Goal: Task Accomplishment & Management: Manage account settings

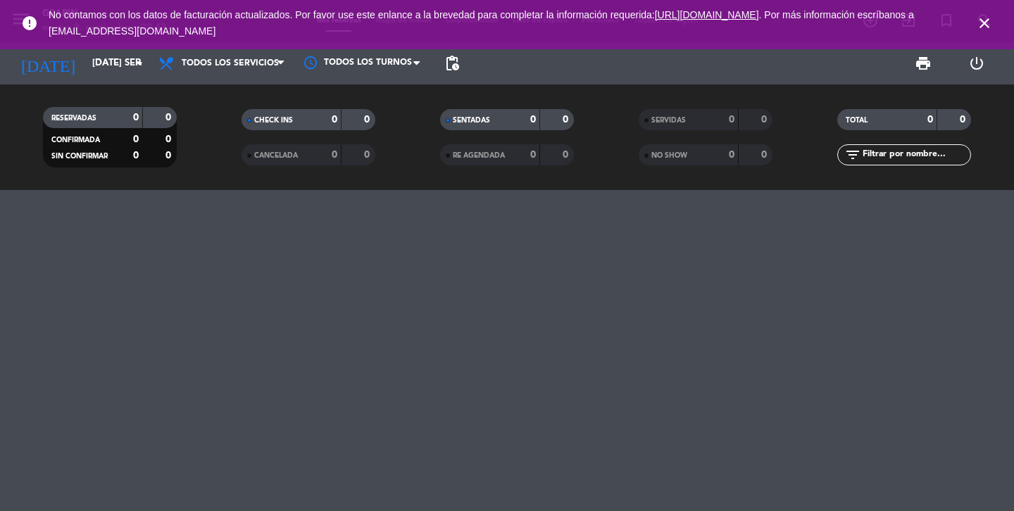
click at [984, 26] on icon "close" at bounding box center [984, 23] width 17 height 17
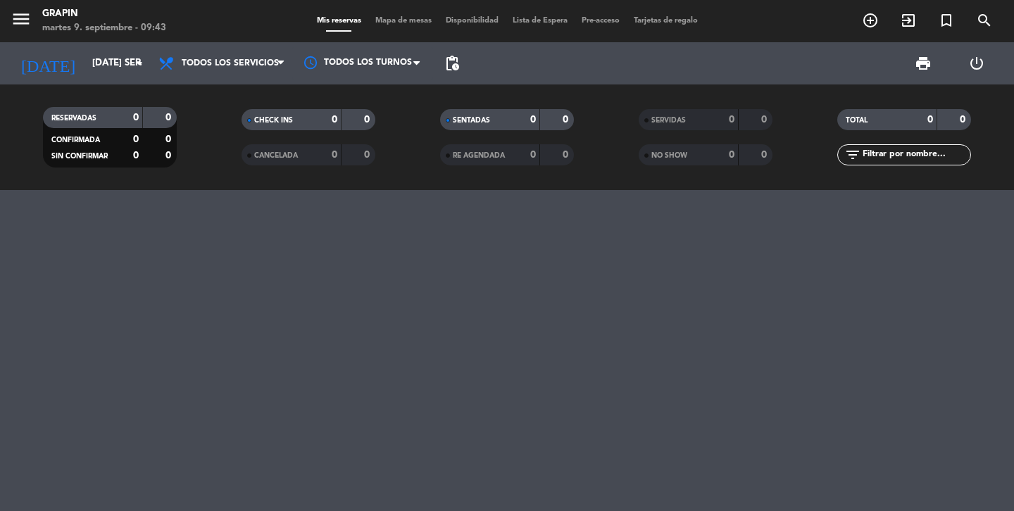
click at [131, 89] on div "RESERVADAS 0 0 CONFIRMADA 0 0 SIN CONFIRMAR 0 0 CHECK INS 0 0 CANCELADA 0 0 SEN…" at bounding box center [507, 137] width 1014 height 106
click at [113, 76] on input "[DATE] sep." at bounding box center [147, 63] width 124 height 25
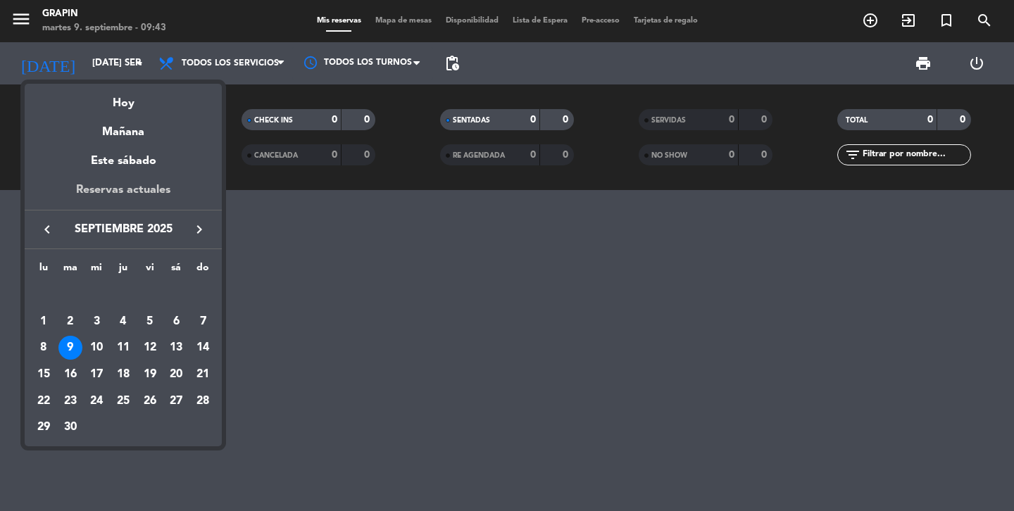
click at [108, 191] on div "Reservas actuales" at bounding box center [123, 195] width 197 height 29
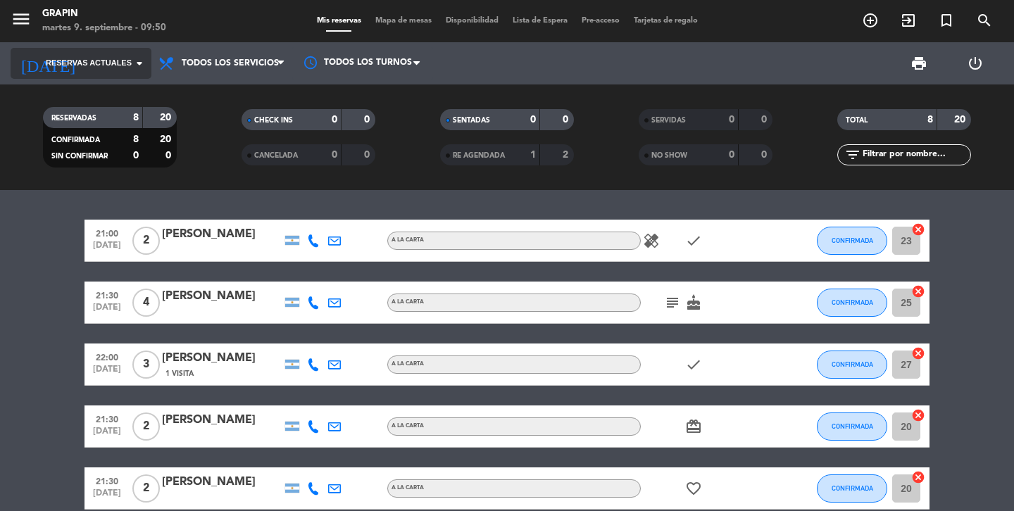
click at [133, 68] on icon "arrow_drop_down" at bounding box center [139, 63] width 17 height 17
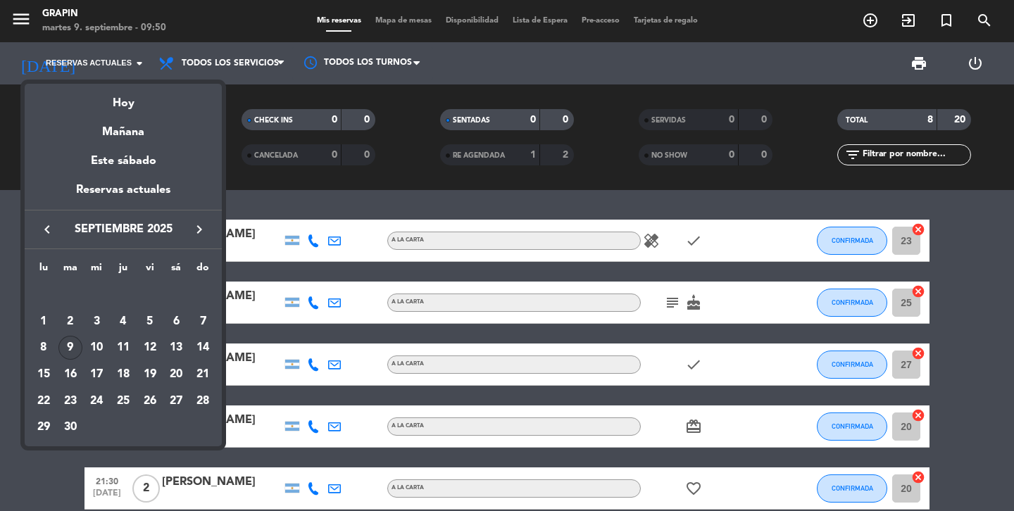
click at [122, 195] on div "Reservas actuales" at bounding box center [123, 195] width 197 height 29
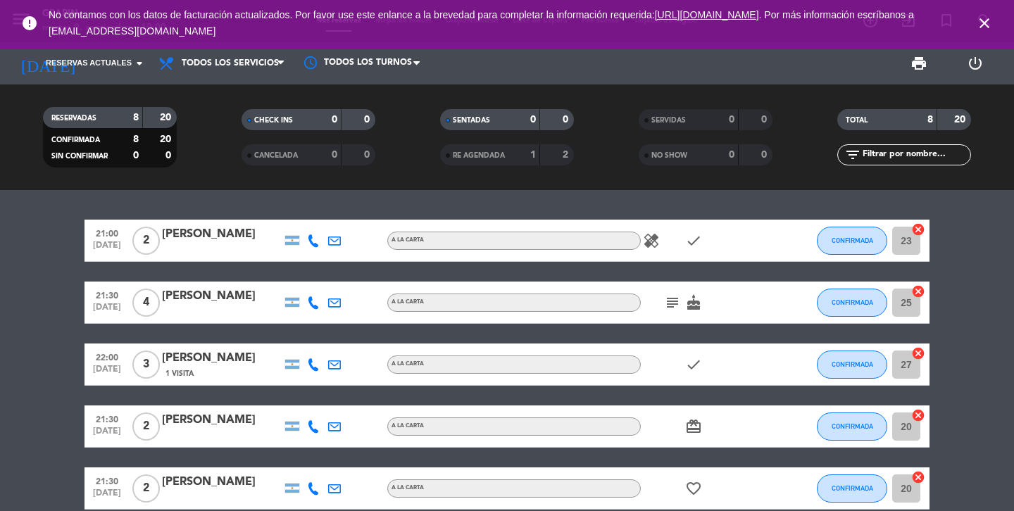
click at [988, 27] on icon "close" at bounding box center [984, 23] width 17 height 17
click at [139, 59] on icon "arrow_drop_down" at bounding box center [139, 63] width 17 height 17
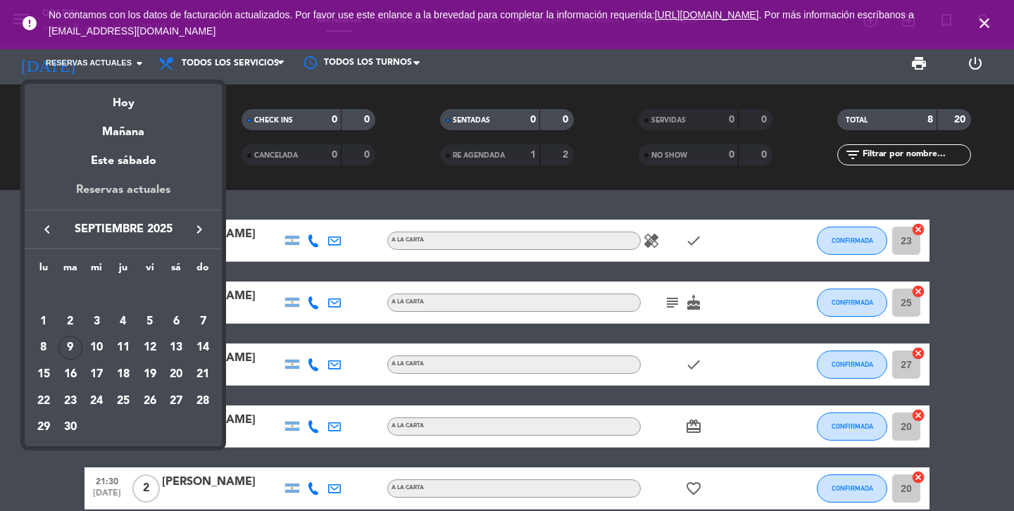
click at [134, 189] on div "Reservas actuales" at bounding box center [123, 195] width 197 height 29
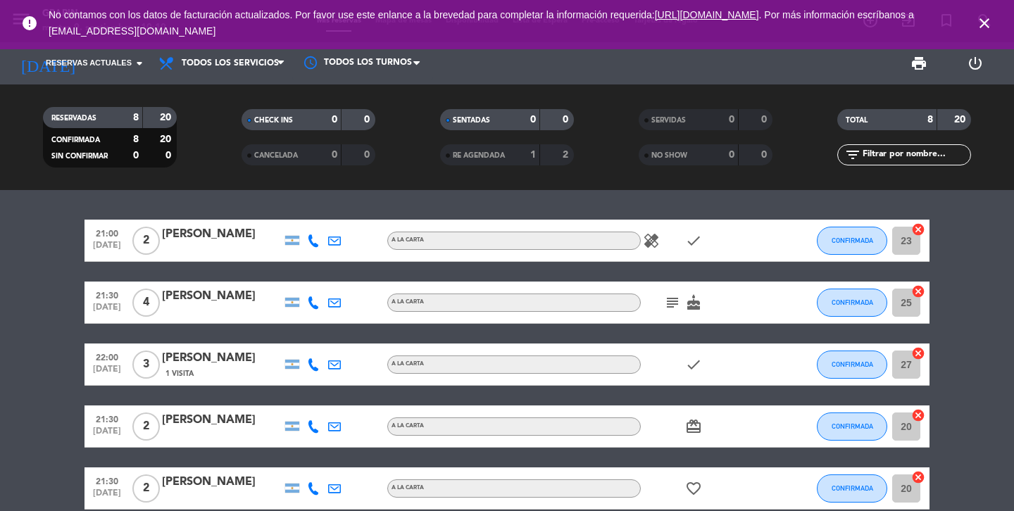
click at [983, 25] on icon "close" at bounding box center [984, 23] width 17 height 17
click at [985, 24] on icon "close" at bounding box center [984, 23] width 17 height 17
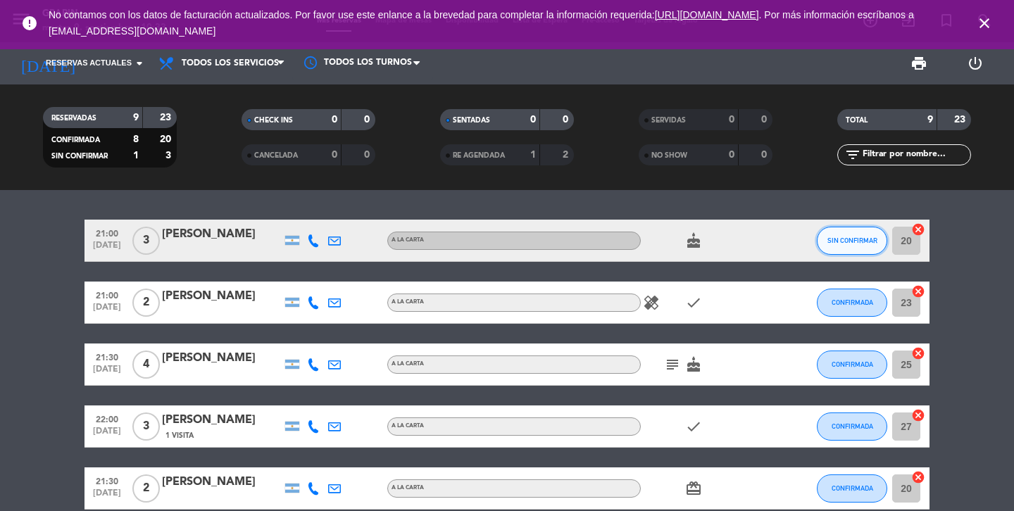
click at [859, 244] on span "SIN CONFIRMAR" at bounding box center [852, 241] width 50 height 8
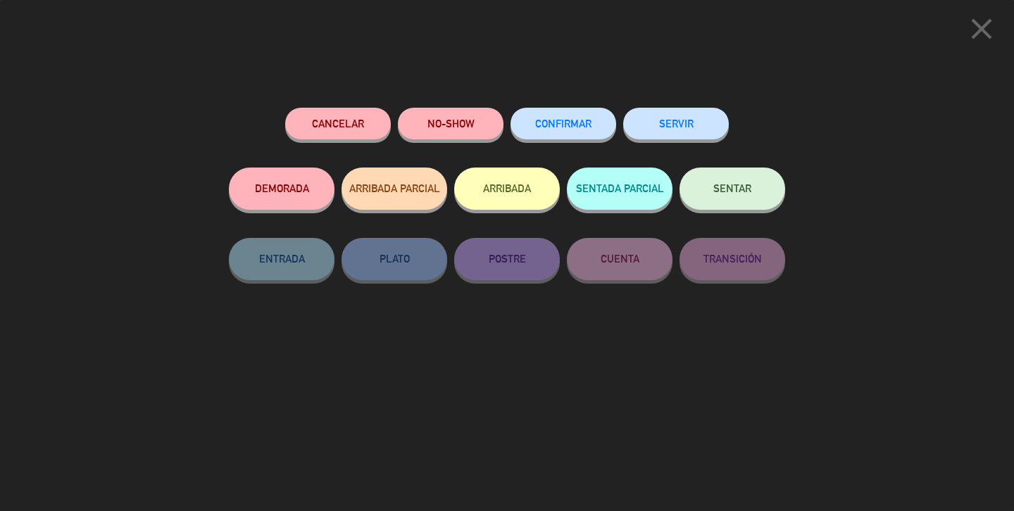
click at [578, 136] on button "CONFIRMAR" at bounding box center [563, 124] width 106 height 32
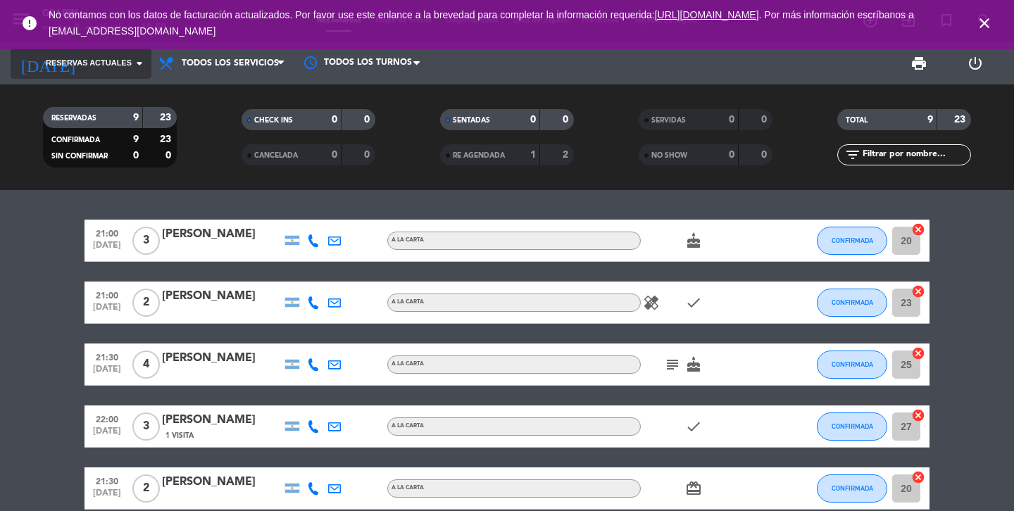
click at [121, 59] on span "Reservas actuales" at bounding box center [89, 63] width 86 height 13
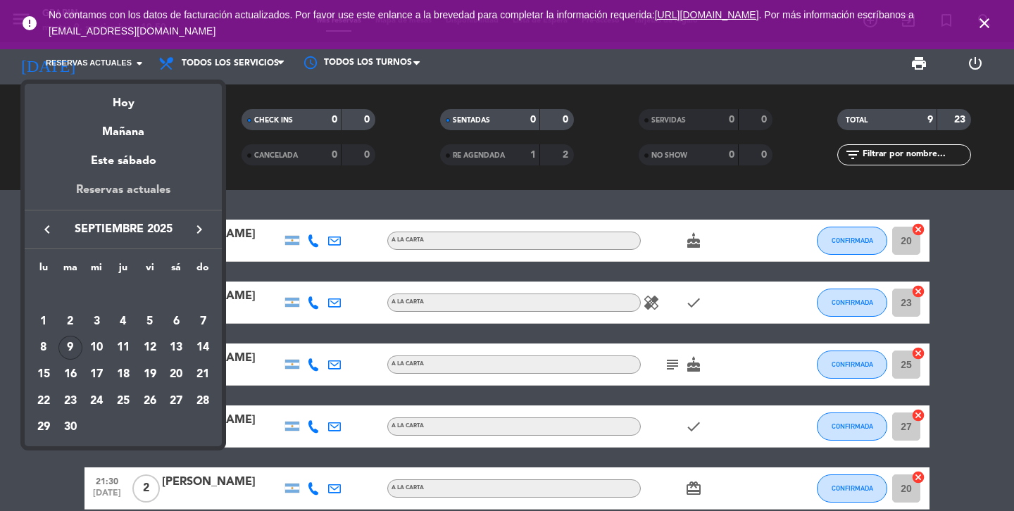
click at [141, 196] on div "Reservas actuales" at bounding box center [123, 195] width 197 height 29
